Goal: Find specific page/section

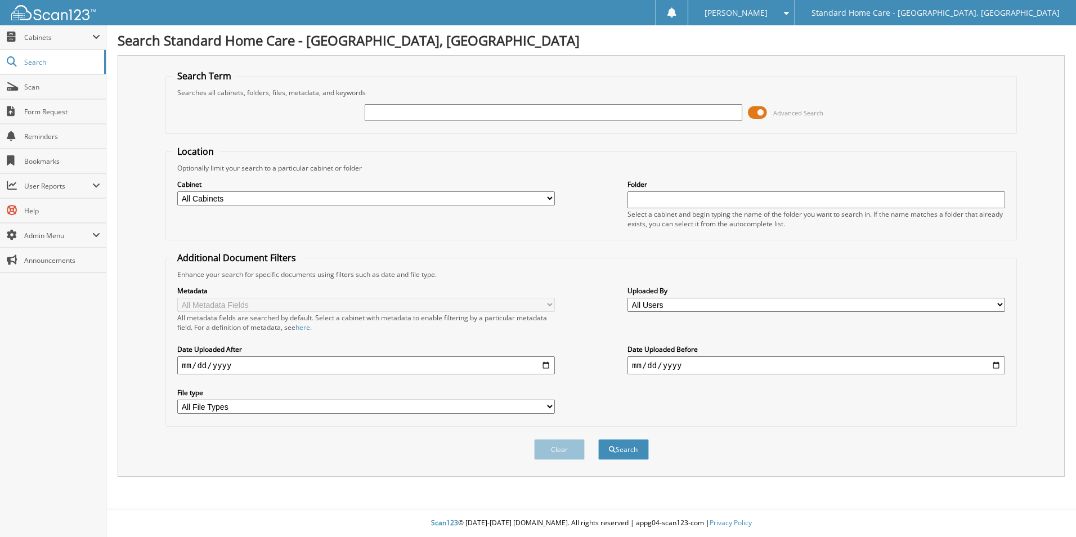
click at [569, 118] on input "text" at bounding box center [553, 112] width 377 height 17
type input "kimble"
click at [598, 439] on button "Search" at bounding box center [623, 449] width 51 height 21
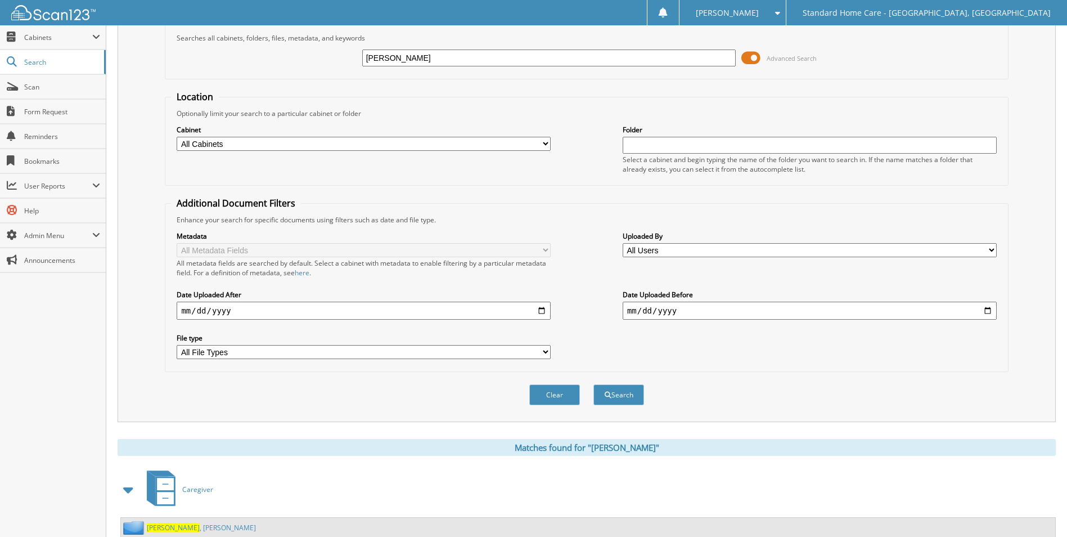
scroll to position [92, 0]
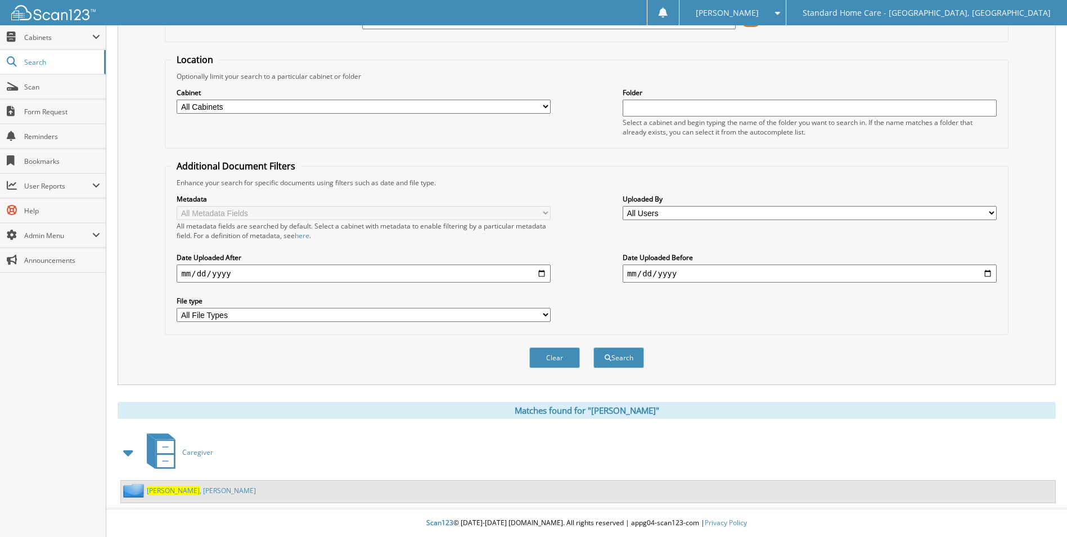
click at [183, 490] on link "[PERSON_NAME]" at bounding box center [201, 490] width 109 height 10
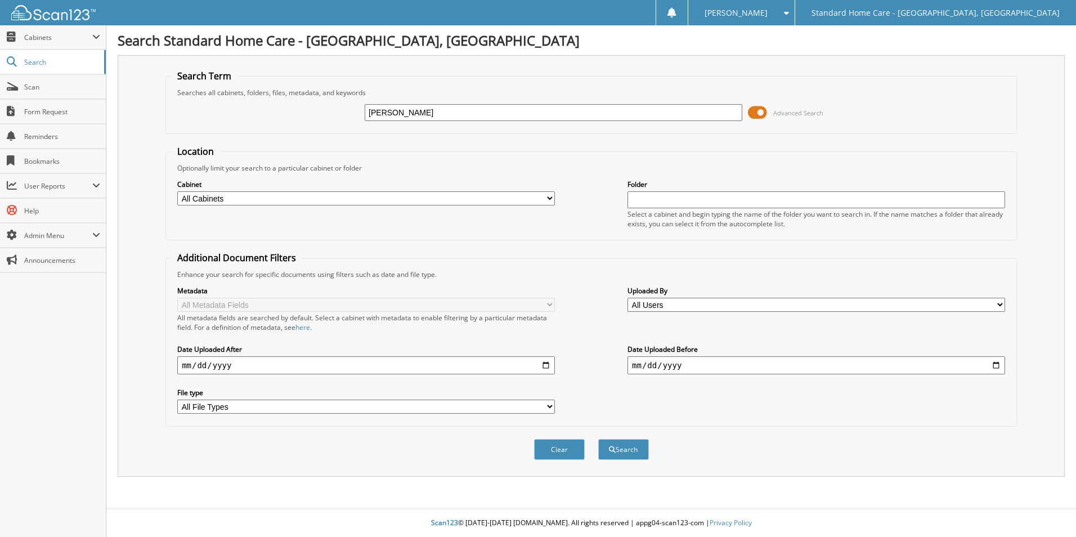
type input "[PERSON_NAME]"
click at [598, 439] on button "Search" at bounding box center [623, 449] width 51 height 21
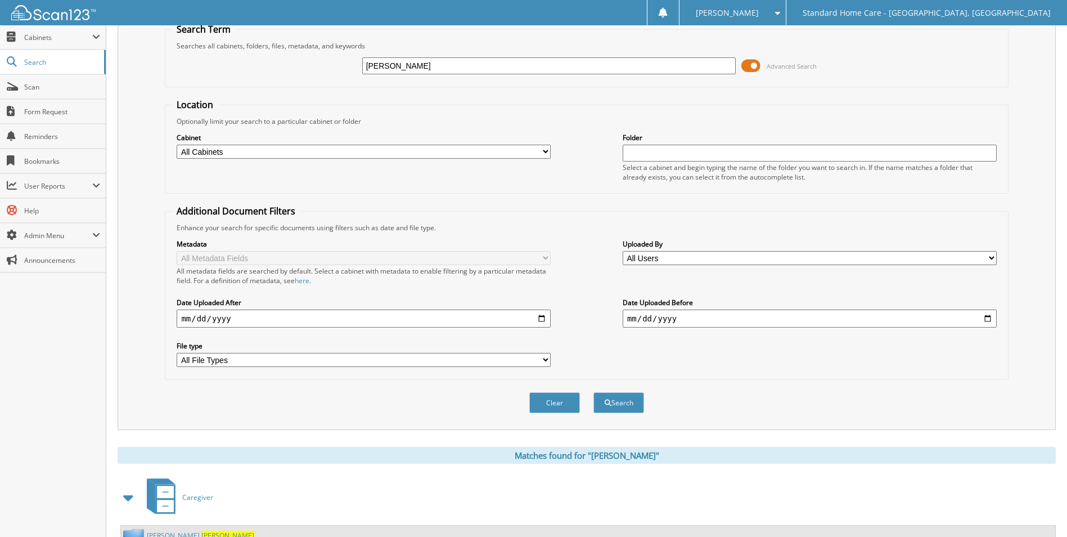
scroll to position [92, 0]
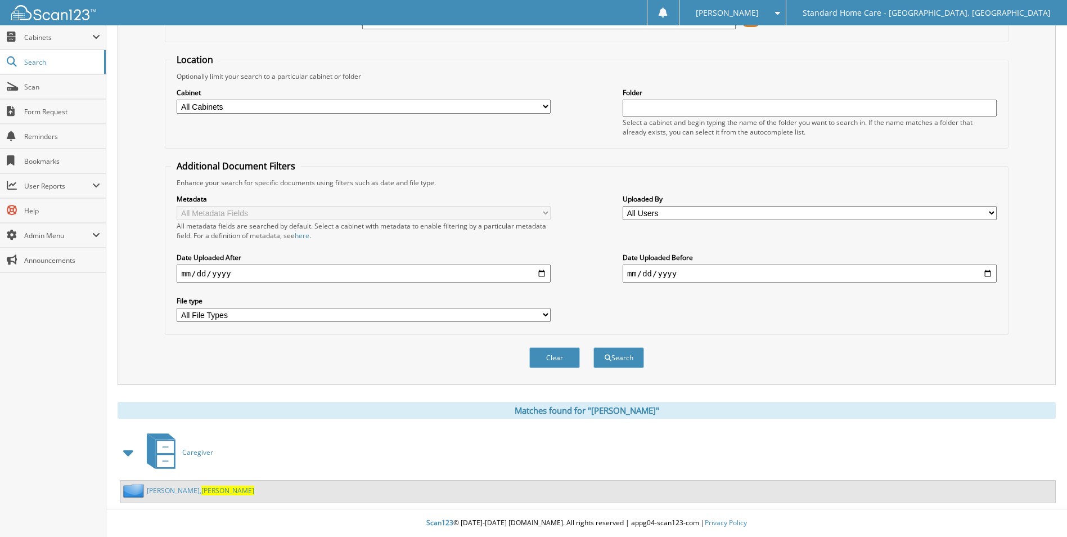
click at [167, 488] on link "[PERSON_NAME]" at bounding box center [200, 490] width 107 height 10
